Goal: Task Accomplishment & Management: Manage account settings

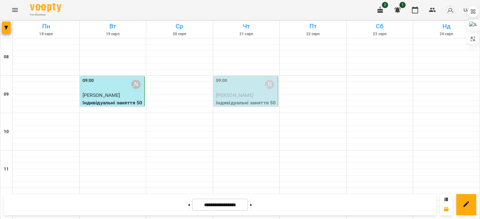
click at [243, 90] on div "09:00 [PERSON_NAME]" at bounding box center [246, 84] width 61 height 14
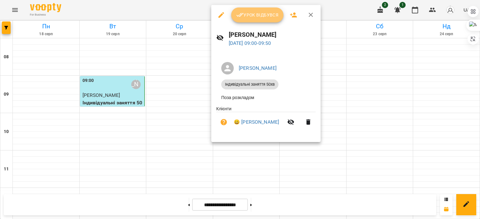
click at [257, 14] on span "Урок відбувся" at bounding box center [257, 14] width 42 height 7
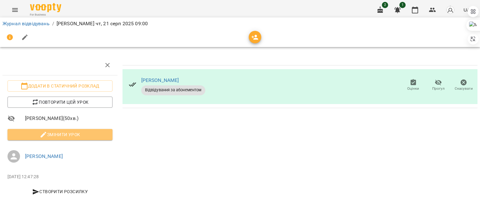
click at [84, 138] on span "Змінити урок" at bounding box center [59, 134] width 95 height 7
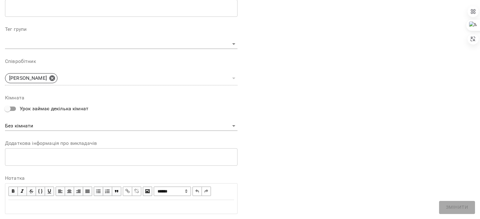
scroll to position [195, 0]
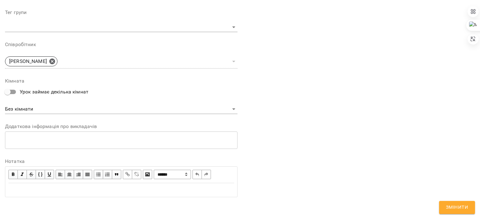
click at [56, 190] on div "Edit text" at bounding box center [120, 190] width 225 height 7
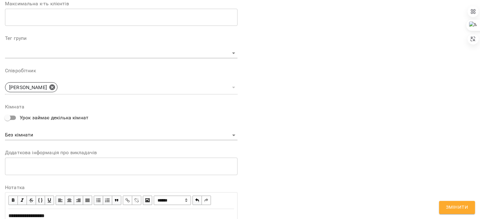
scroll to position [221, 0]
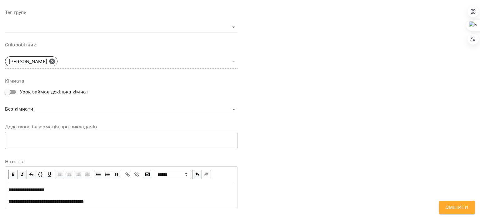
click at [14, 203] on span "**********" at bounding box center [46, 202] width 76 height 5
click at [124, 171] on span "button" at bounding box center [127, 174] width 7 height 7
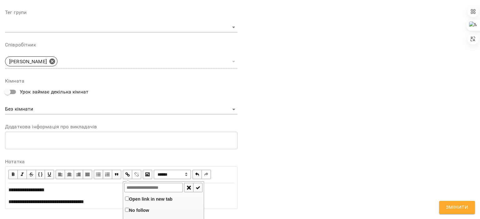
type input "**********"
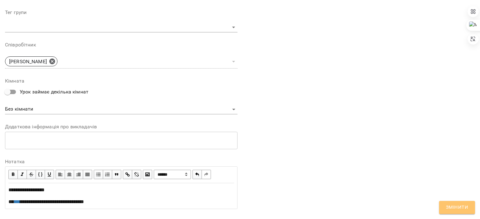
click at [452, 211] on span "Змінити" at bounding box center [457, 208] width 22 height 8
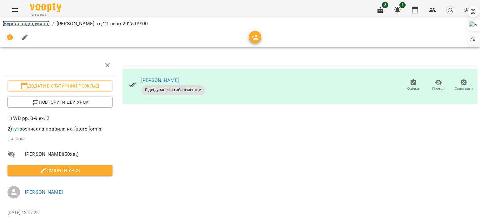
click at [22, 24] on link "Журнал відвідувань" at bounding box center [25, 24] width 47 height 6
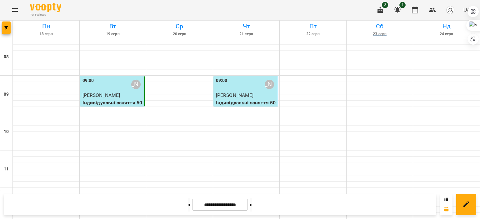
scroll to position [81, 0]
click at [455, 10] on button "button" at bounding box center [450, 10] width 16 height 16
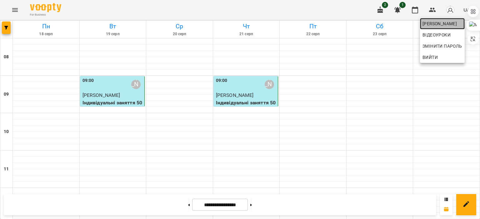
click at [445, 22] on span "[PERSON_NAME]" at bounding box center [442, 23] width 40 height 7
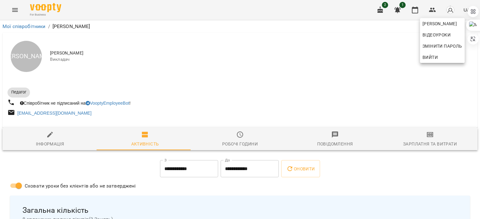
drag, startPoint x: 362, startPoint y: 150, endPoint x: 403, endPoint y: 145, distance: 41.5
click at [403, 145] on div at bounding box center [240, 109] width 480 height 219
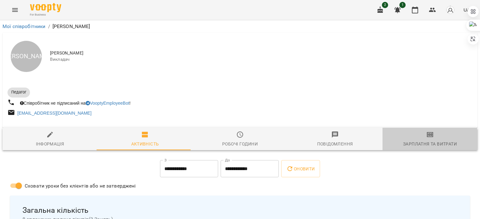
click at [403, 145] on div "Зарплатня та Витрати" at bounding box center [430, 144] width 54 height 7
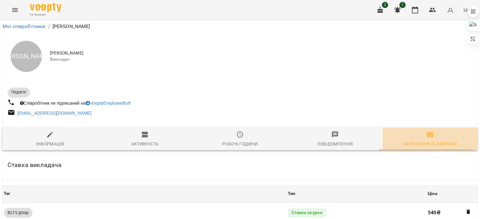
click at [403, 145] on div "Зарплатня та Витрати" at bounding box center [430, 144] width 54 height 7
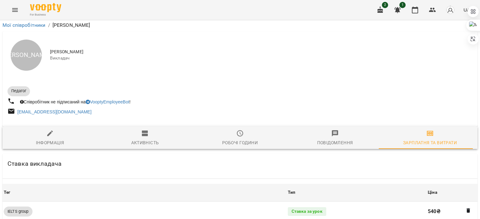
scroll to position [566, 0]
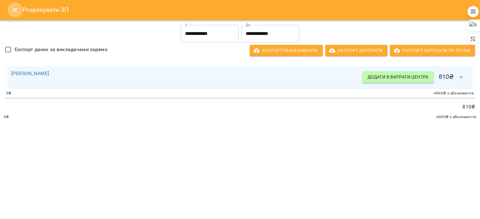
click at [14, 9] on icon "Close" at bounding box center [14, 9] width 7 height 7
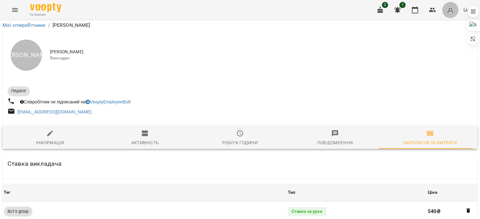
click at [450, 11] on img "button" at bounding box center [450, 10] width 9 height 9
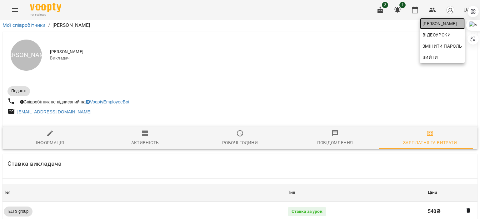
click at [431, 27] on span "[PERSON_NAME]" at bounding box center [442, 23] width 40 height 7
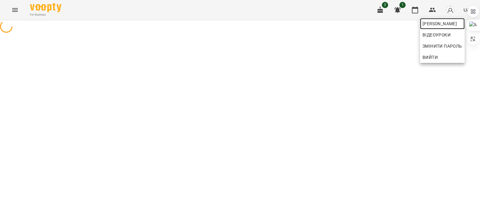
scroll to position [0, 0]
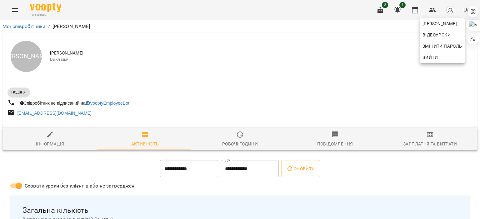
click at [11, 7] on div at bounding box center [240, 109] width 480 height 219
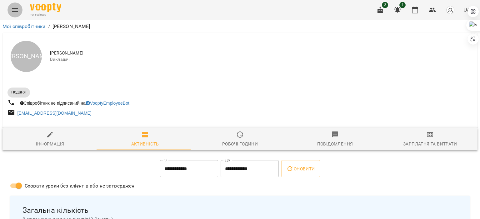
click at [16, 10] on icon "Menu" at bounding box center [15, 10] width 6 height 4
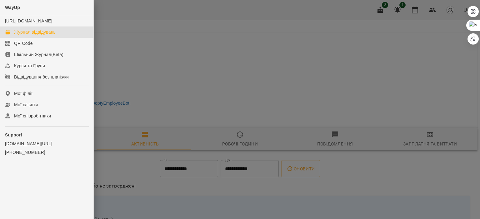
click at [5, 38] on link "Журнал відвідувань" at bounding box center [46, 32] width 93 height 11
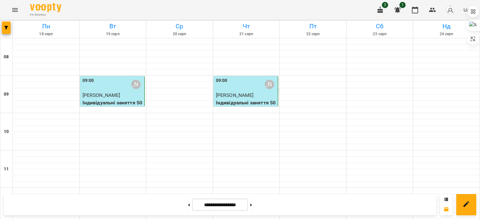
scroll to position [245, 0]
click at [252, 204] on button at bounding box center [251, 205] width 2 height 14
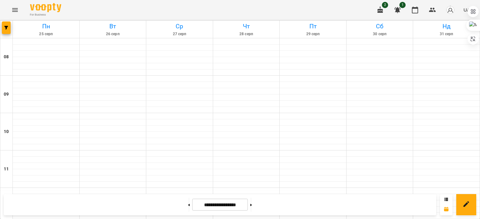
scroll to position [371, 0]
click at [188, 207] on button at bounding box center [189, 205] width 2 height 14
type input "**********"
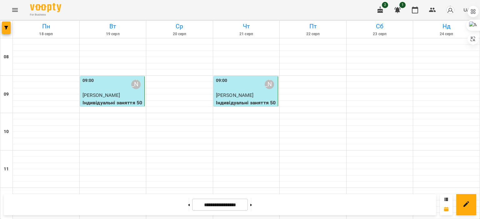
scroll to position [0, 0]
